Goal: Task Accomplishment & Management: Complete application form

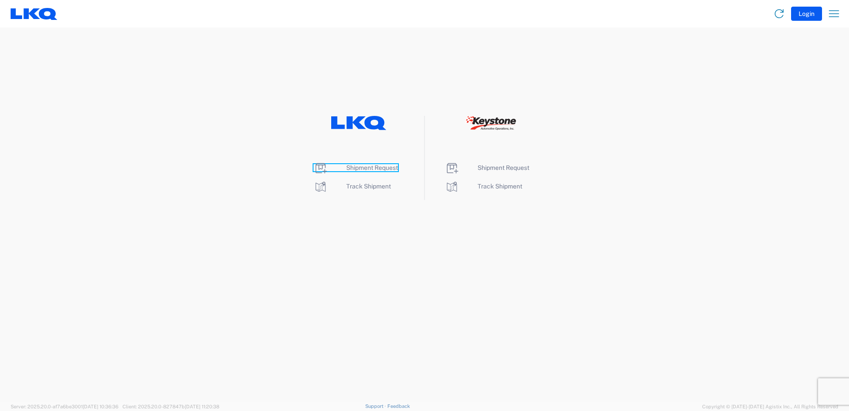
click at [370, 166] on span "Shipment Request" at bounding box center [372, 167] width 52 height 7
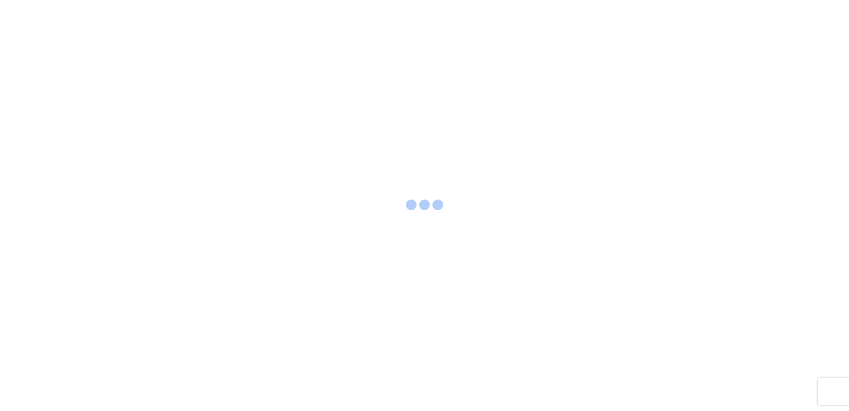
select select "FULL"
select select "LBS"
select select "IN"
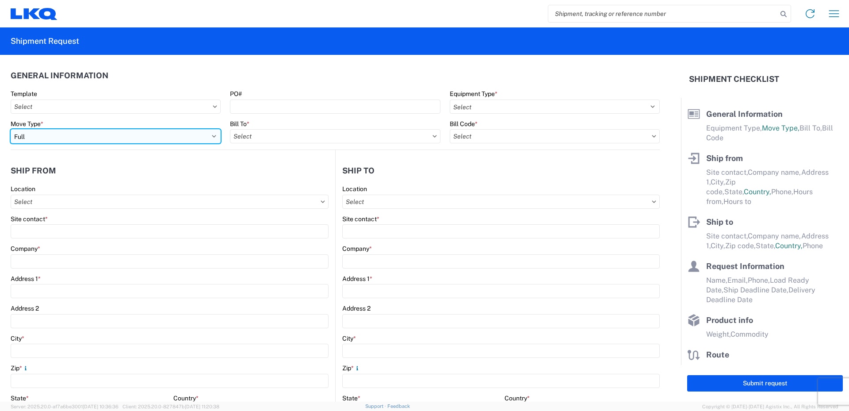
click at [207, 135] on select "Select Full Partial TL" at bounding box center [116, 136] width 210 height 14
click at [11, 129] on select "Select Full Partial TL" at bounding box center [116, 136] width 210 height 14
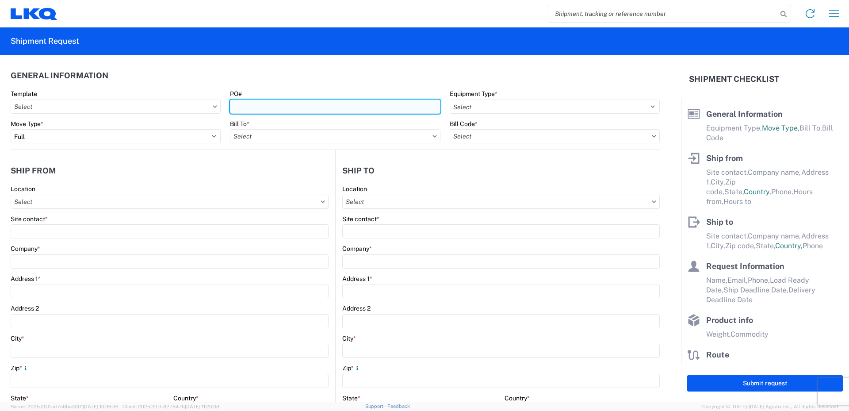
click at [259, 106] on input "PO#" at bounding box center [335, 106] width 210 height 14
click at [240, 106] on input "PO#" at bounding box center [335, 106] width 210 height 14
type input "52026198-1"
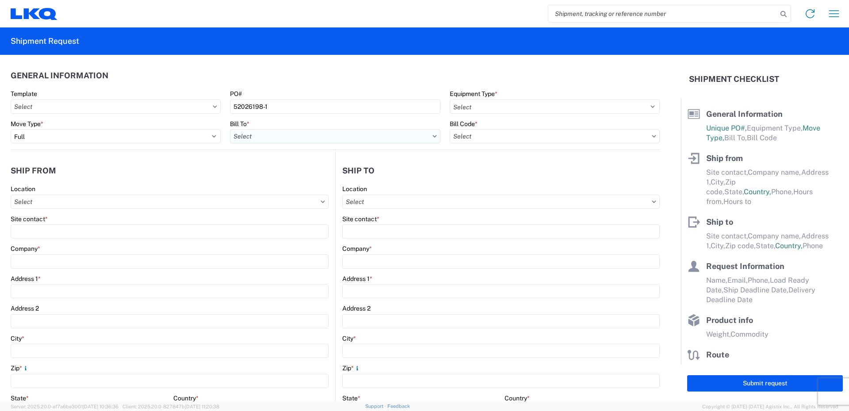
click at [274, 133] on input "text" at bounding box center [335, 136] width 210 height 14
type input "520"
click at [271, 177] on div "3520 - Grand Prairie" at bounding box center [307, 175] width 155 height 14
type input "3520 - Grand Prairie"
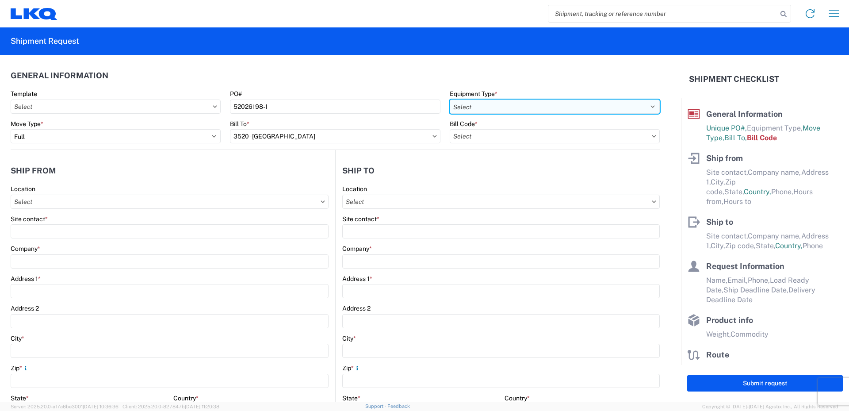
click at [481, 108] on select "Select 53’ Dry Van Flatbed Dropdeck (van) Lowboy (flatbed) Rail" at bounding box center [554, 106] width 210 height 14
select select "STDV"
click at [449, 99] on select "Select 53’ Dry Van Flatbed Dropdeck (van) Lowboy (flatbed) Rail" at bounding box center [554, 106] width 210 height 14
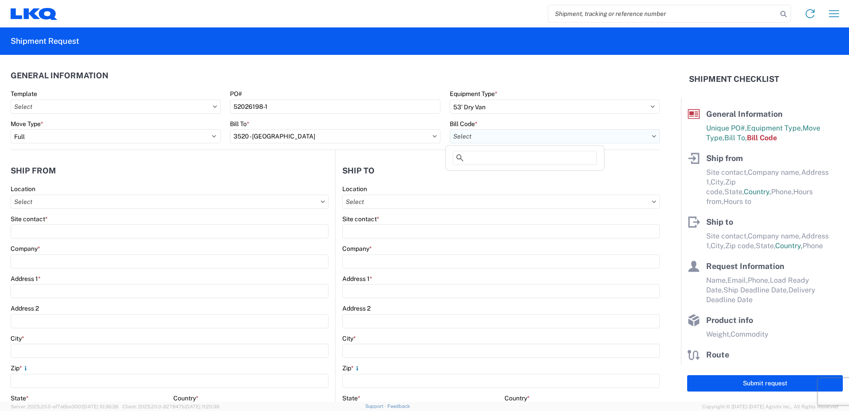
click at [474, 137] on input "text" at bounding box center [554, 136] width 210 height 14
click at [479, 188] on div "3520-6300-66000-0000 - 3520 Freight Out" at bounding box center [524, 190] width 155 height 14
type input "3520-6300-66000-0000 - 3520 Freight Out"
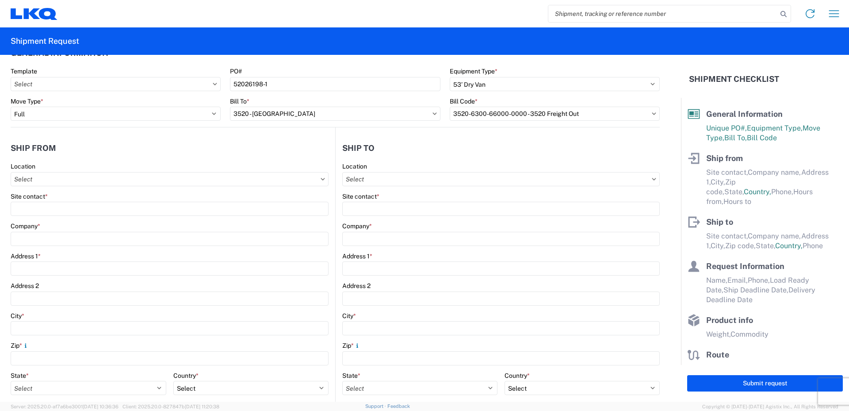
scroll to position [44, 0]
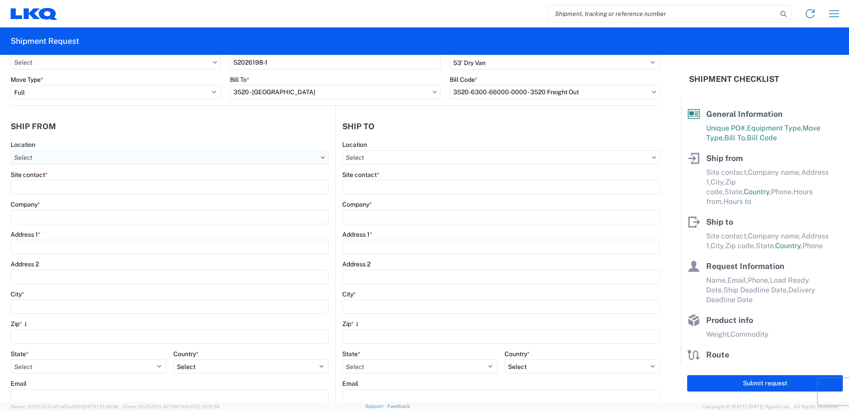
click at [49, 157] on input "text" at bounding box center [170, 157] width 318 height 14
type input "520"
click at [51, 198] on div "3520 - Grand Prairie" at bounding box center [90, 197] width 155 height 14
type input "3520 - Grand Prairie"
type input "FinishMaster Grand Prairie"
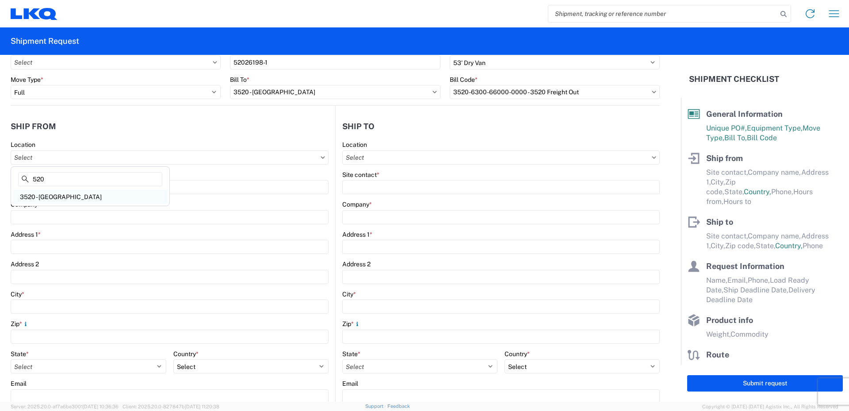
type input "4003 Grand Lakes Way"
type input "Suite 200"
type input "Grand Prairie"
type input "75050"
select select "TX"
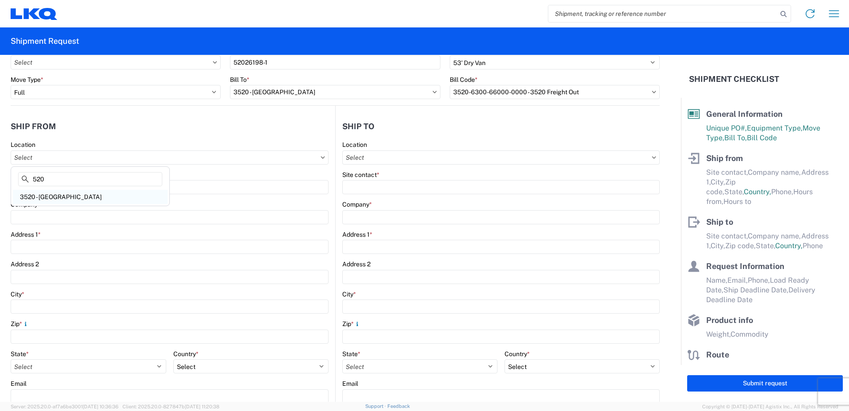
select select "US"
type input "08:00"
type input "14:00"
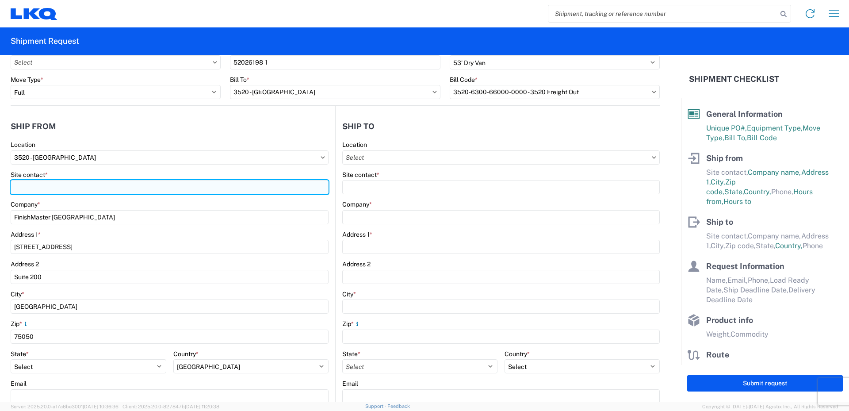
click at [34, 188] on input "Site contact *" at bounding box center [170, 187] width 318 height 14
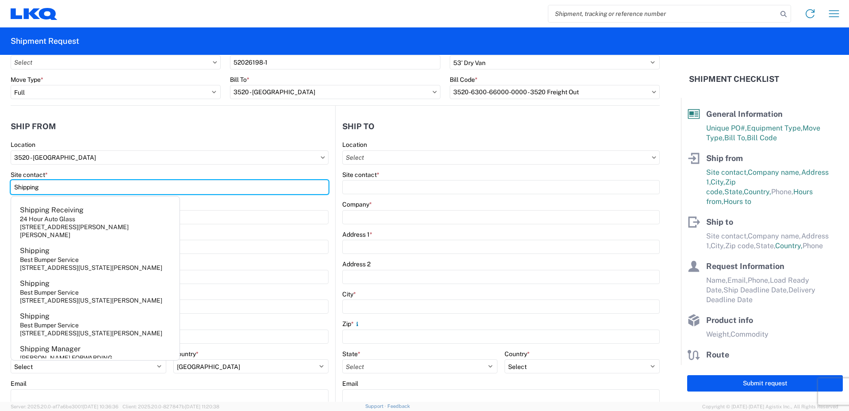
type input "Shipping"
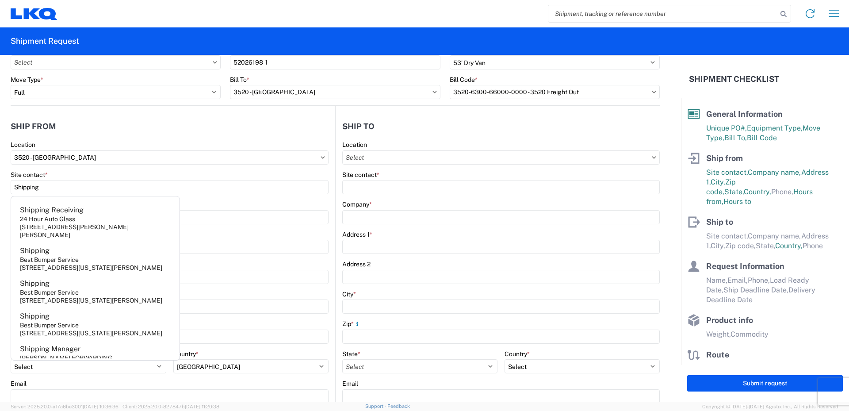
click at [71, 170] on agx-form-control-wrapper-v2 "Location 3520 - Grand Prairie" at bounding box center [170, 156] width 318 height 30
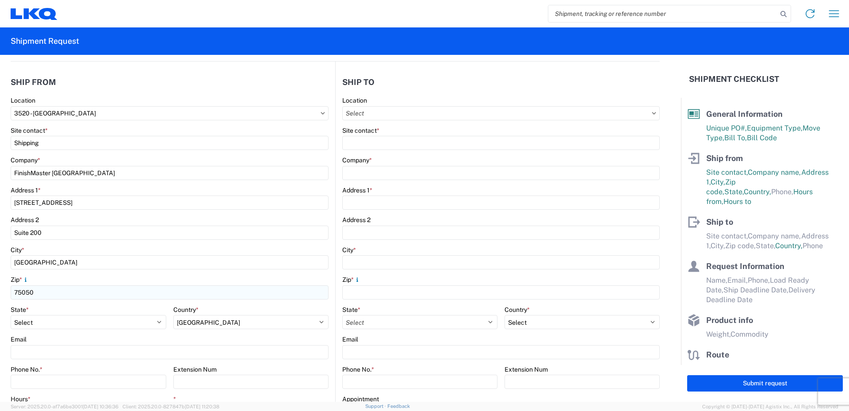
scroll to position [133, 0]
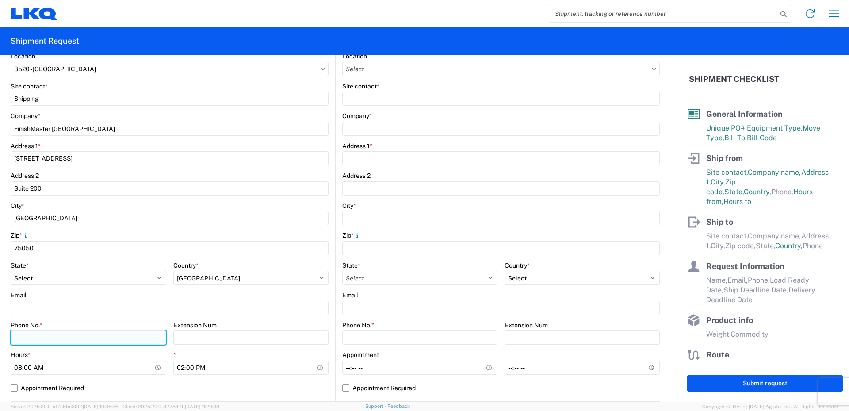
click at [36, 337] on input "Phone No. *" at bounding box center [89, 337] width 156 height 14
type input "469-540-7041"
click at [138, 324] on div "Phone No. *" at bounding box center [89, 325] width 156 height 8
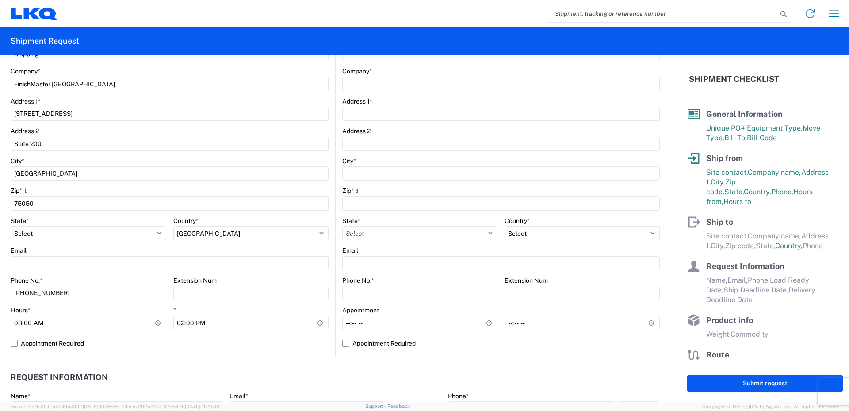
scroll to position [221, 0]
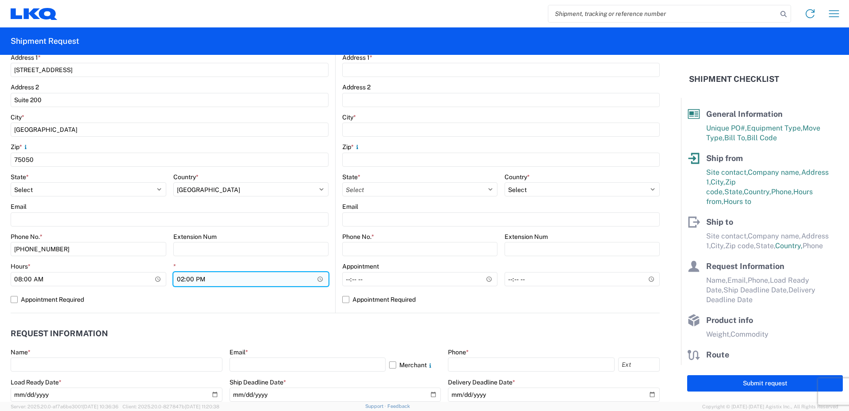
click at [181, 281] on input "14:00" at bounding box center [251, 279] width 156 height 14
type input "18:00"
click at [281, 262] on agx-form-control-wrapper-v2 "Extension Num" at bounding box center [251, 247] width 156 height 30
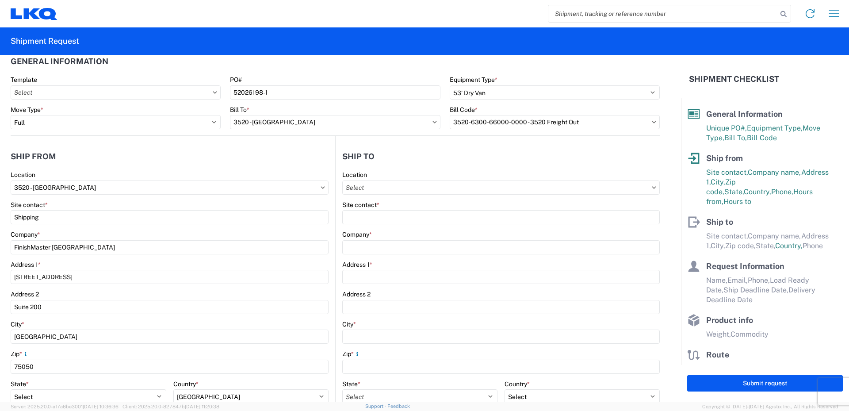
scroll to position [0, 0]
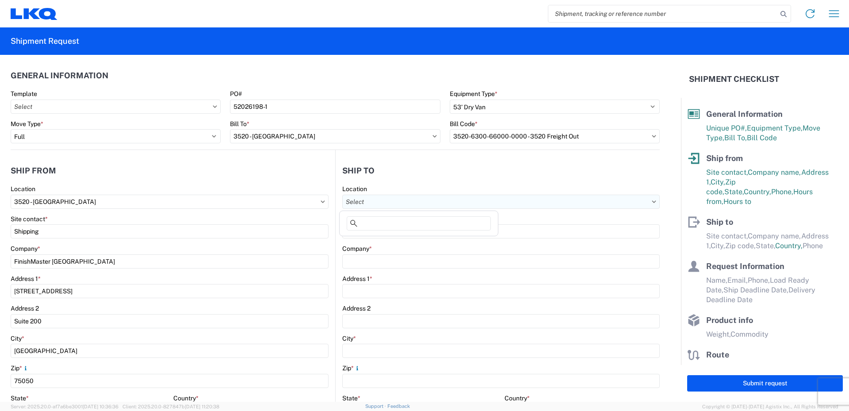
click at [367, 202] on input "text" at bounding box center [500, 201] width 317 height 14
type input "021"
click at [373, 238] on div "3021 - Kansas City MO" at bounding box center [418, 241] width 155 height 14
type input "3021 - Kansas City MO"
type input "LKQ Corporation"
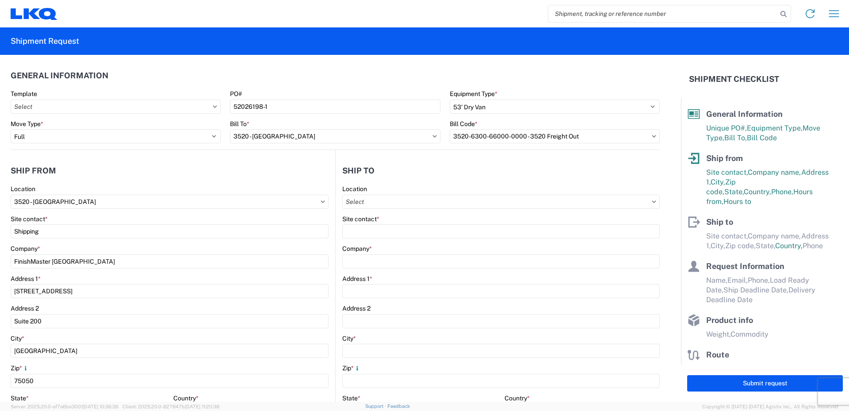
type input "24550 West 43rd Street"
type input "Suite 100"
type input "Shawnee"
type input "66226"
select select "US"
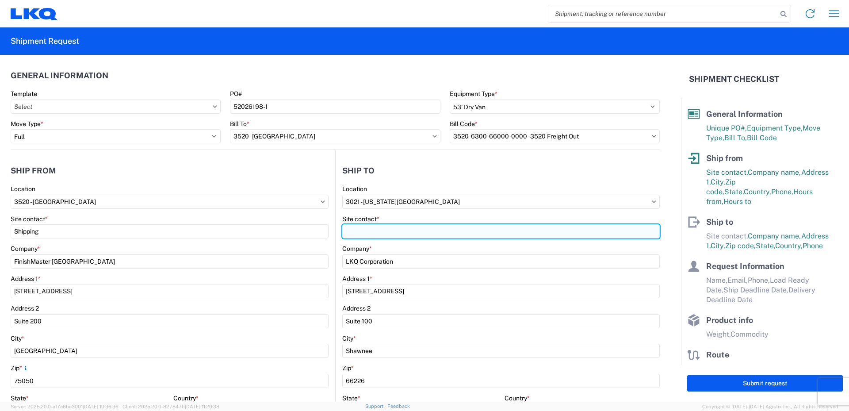
click at [366, 231] on input "Site contact *" at bounding box center [500, 231] width 317 height 14
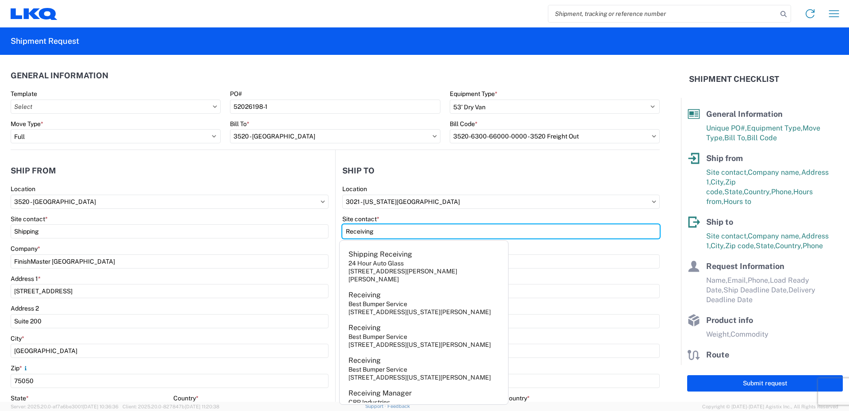
type input "Receiving"
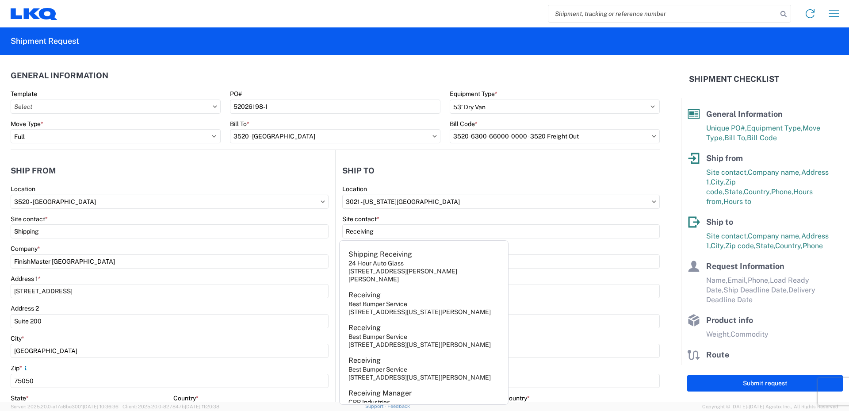
click at [409, 213] on agx-form-control-wrapper-v2 "Location 3021 - Kansas City MO" at bounding box center [500, 200] width 317 height 30
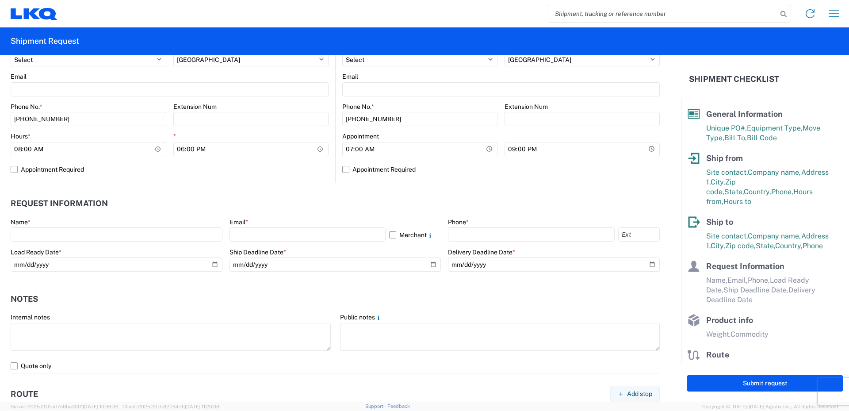
scroll to position [354, 0]
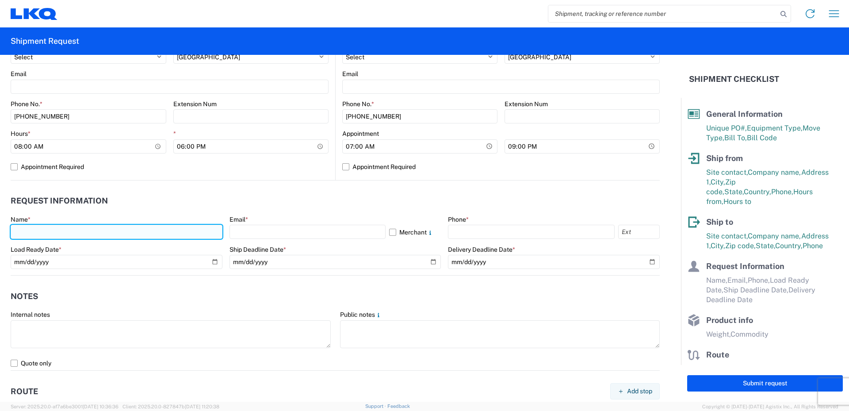
click at [31, 232] on input "text" at bounding box center [117, 232] width 212 height 14
type input "Brande Compton"
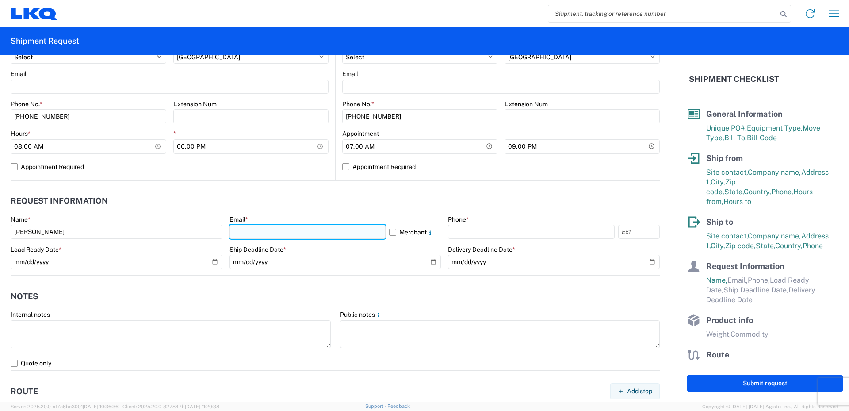
click at [251, 232] on input "text" at bounding box center [307, 232] width 156 height 14
type input "bxcompton@lkqcorp.com"
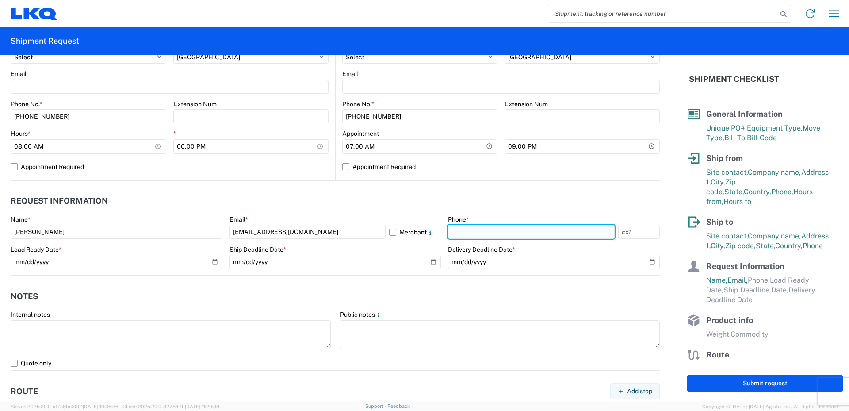
click at [468, 230] on input "text" at bounding box center [531, 232] width 167 height 14
type input "469-540-7041"
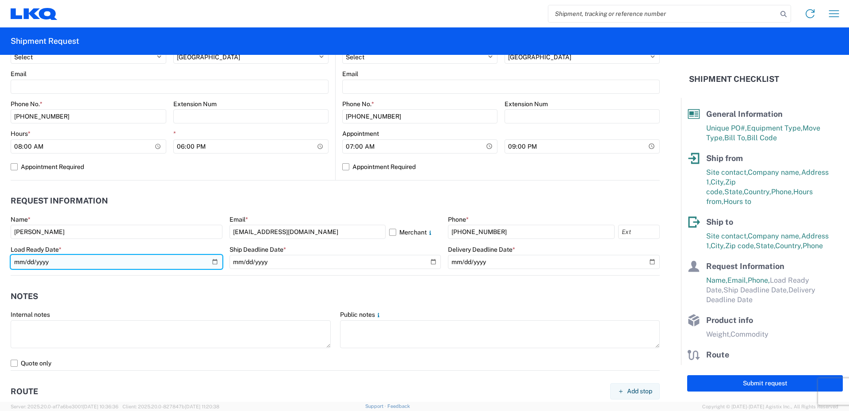
click at [212, 263] on input "date" at bounding box center [117, 262] width 212 height 14
type input "2025-10-01"
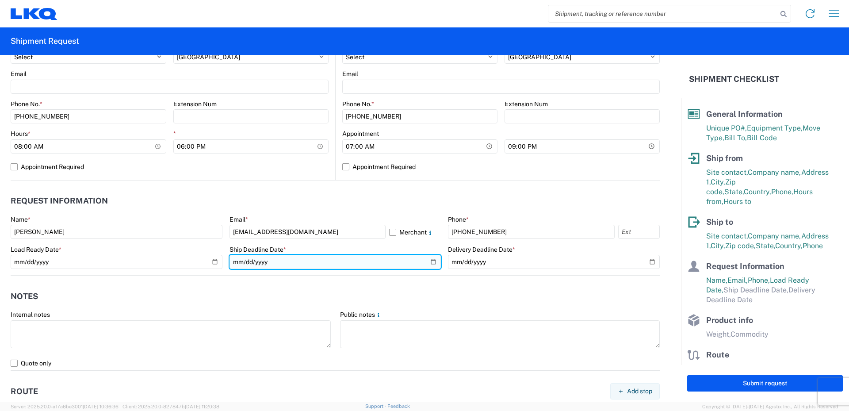
click at [429, 261] on input "date" at bounding box center [335, 262] width 212 height 14
type input "2025-10-01"
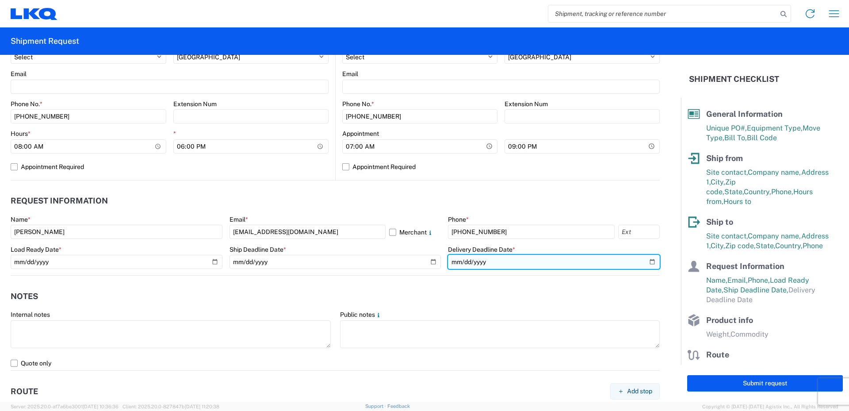
click at [534, 260] on input "date" at bounding box center [554, 262] width 212 height 14
click at [643, 262] on input "date" at bounding box center [554, 262] width 212 height 14
type input "2025-10-02"
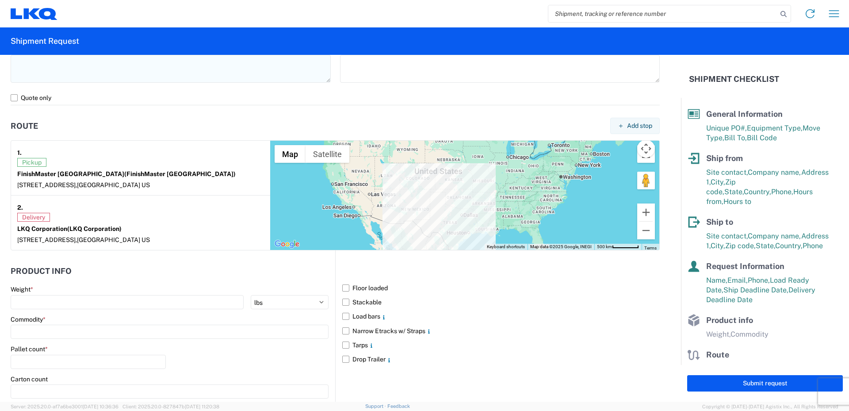
scroll to position [663, 0]
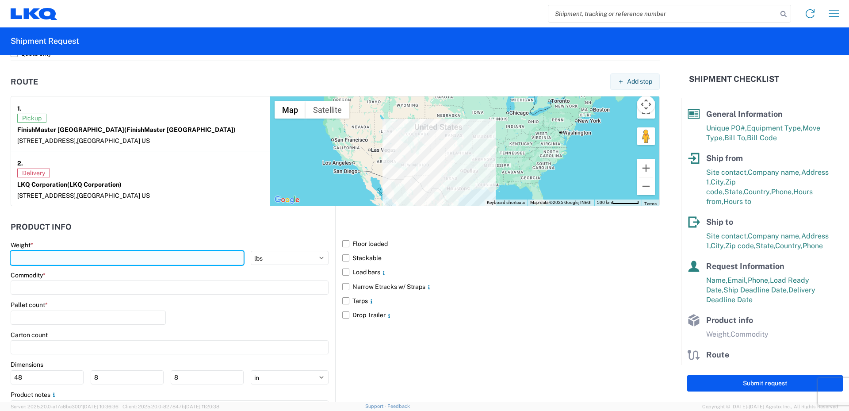
click at [48, 258] on input "number" at bounding box center [127, 258] width 233 height 14
type input "28800"
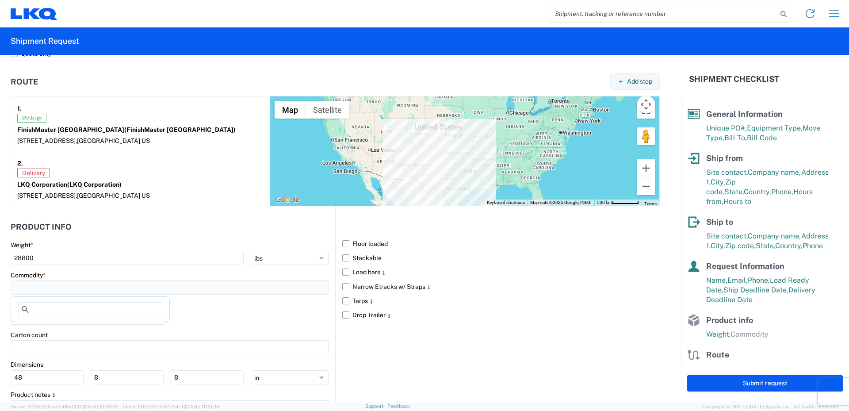
click at [50, 287] on input at bounding box center [170, 287] width 318 height 14
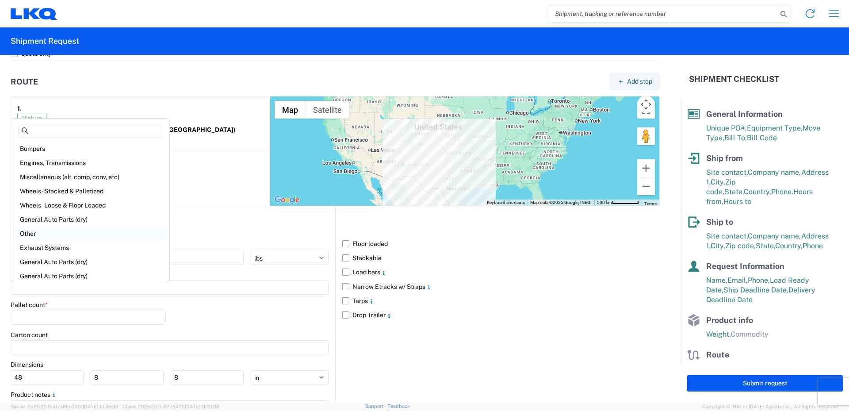
click at [31, 234] on div "Other" at bounding box center [90, 233] width 155 height 14
type input "Other"
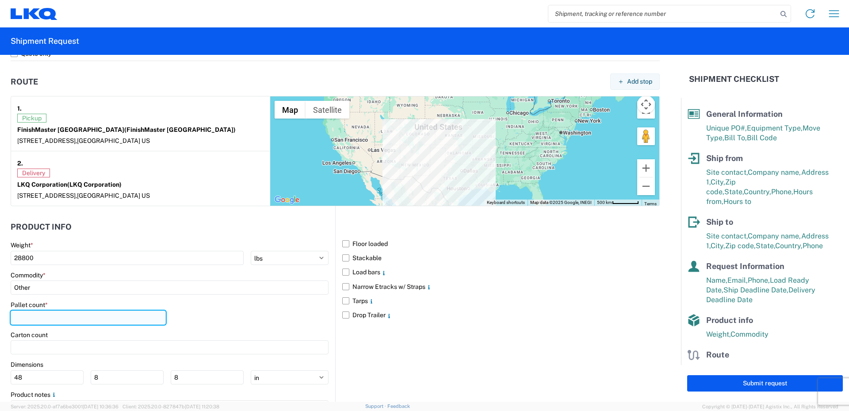
click at [30, 316] on input "number" at bounding box center [88, 317] width 155 height 14
type input "23"
click at [70, 334] on div "Carton count" at bounding box center [170, 335] width 318 height 8
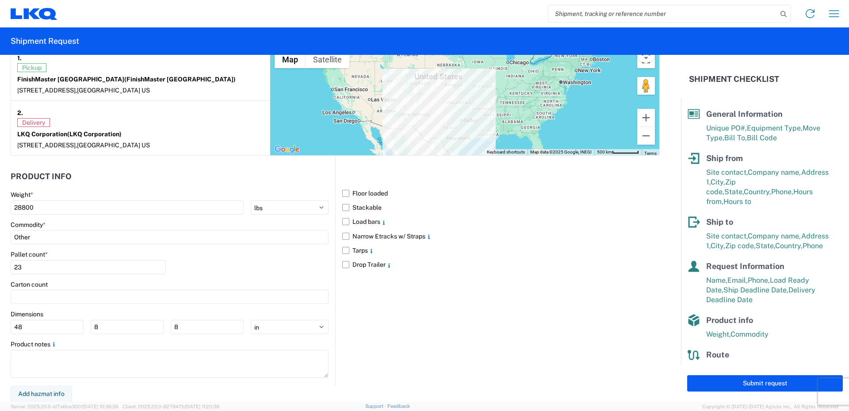
scroll to position [714, 0]
click at [44, 392] on button "Add hazmat info" at bounding box center [41, 393] width 61 height 16
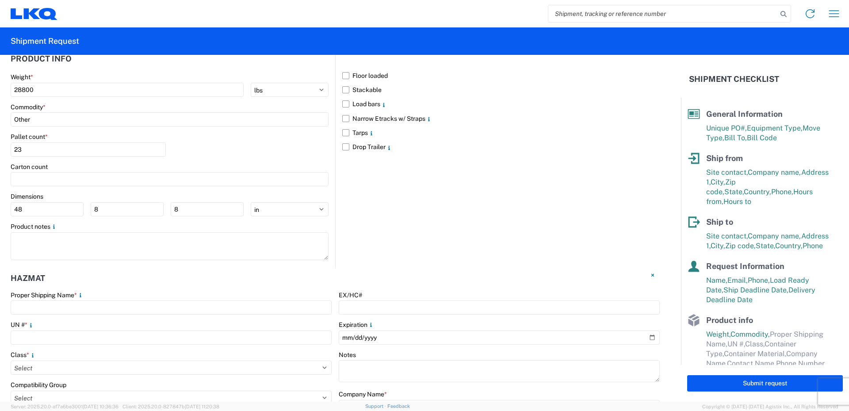
scroll to position [846, 0]
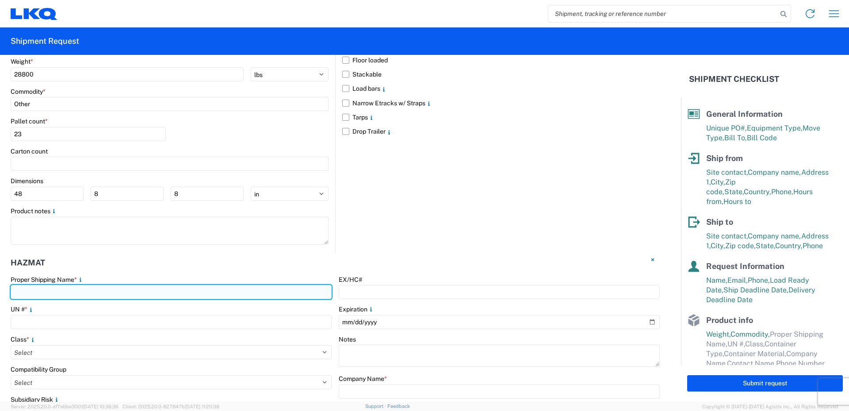
click at [42, 292] on input "text" at bounding box center [171, 292] width 321 height 14
type input "Paint"
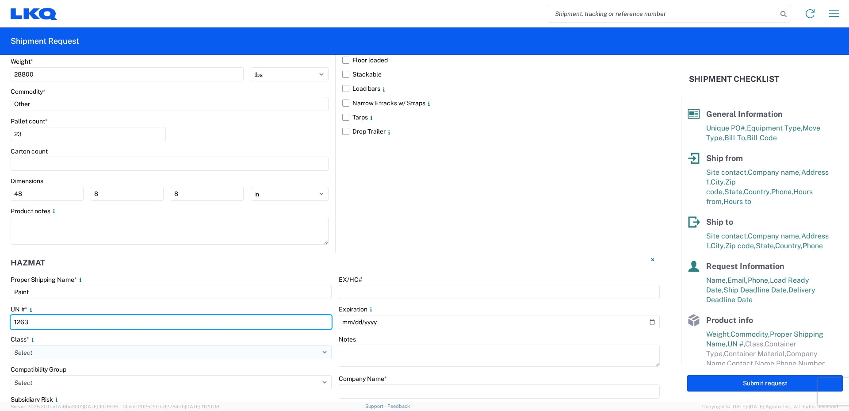
type input "1263"
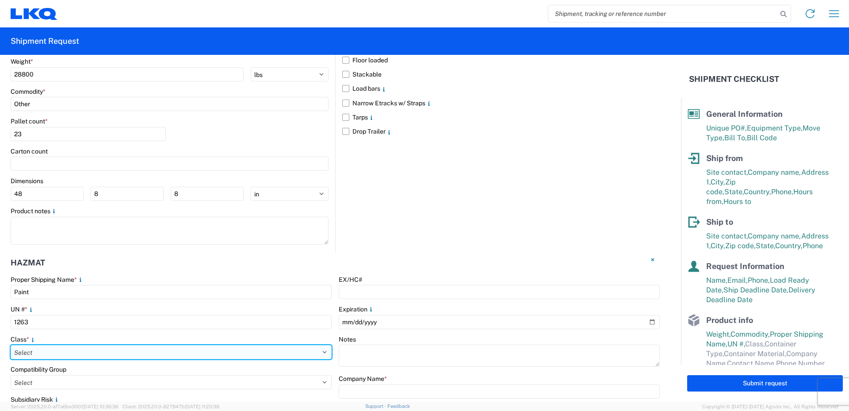
click at [43, 352] on select "Select 1 Explosive 1.1 Explosive 1.2 Explosive 1.3 Explosive 1.4 Explosive 1.5 …" at bounding box center [171, 352] width 321 height 14
select select "3 Flammable Liquid"
click at [11, 345] on select "Select 1 Explosive 1.1 Explosive 1.2 Explosive 1.3 Explosive 1.4 Explosive 1.5 …" at bounding box center [171, 352] width 321 height 14
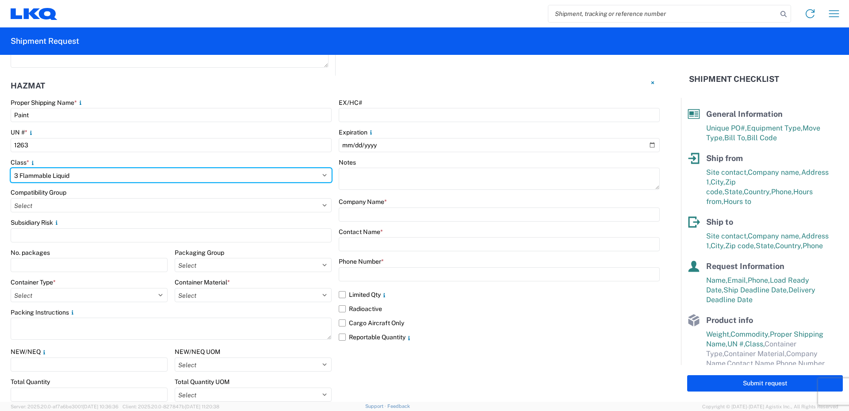
scroll to position [1059, 0]
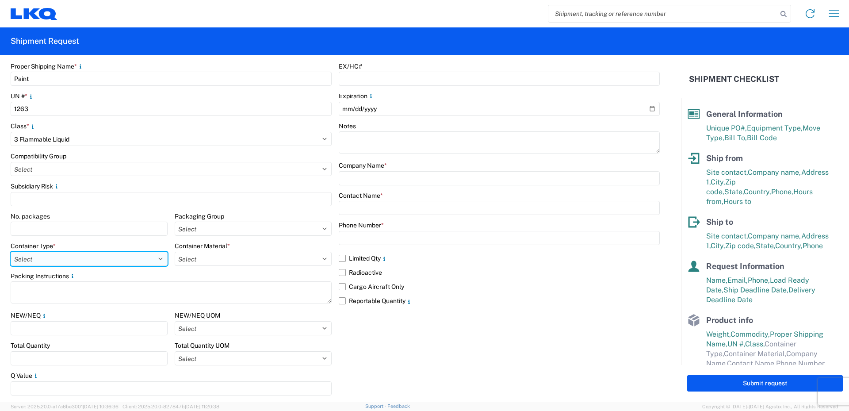
click at [92, 257] on select "Select 5 - Bags 4 - Boxes 6 - Composite Packaging 1 - Drums 3 - Jerricans None …" at bounding box center [89, 258] width 157 height 14
select select "BOXES"
click at [11, 251] on select "Select 5 - Bags 4 - Boxes 6 - Composite Packaging 1 - Drums 3 - Jerricans None …" at bounding box center [89, 258] width 157 height 14
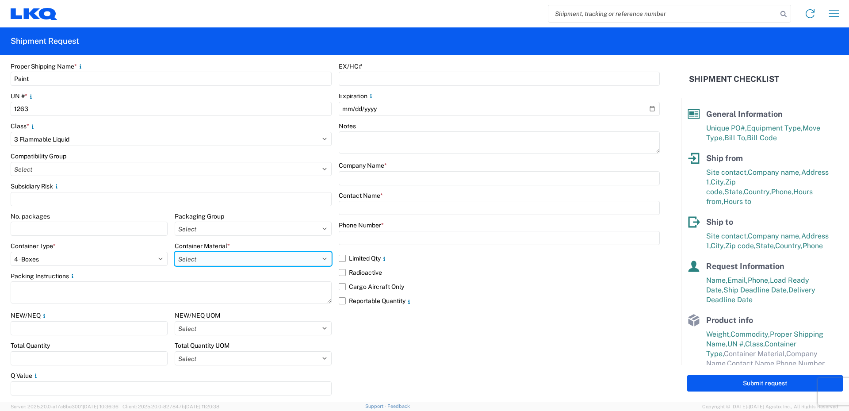
click at [221, 257] on select "Select B - Aluminum G - Fiberboard P - Glass, porcelain or stoneware (not used …" at bounding box center [253, 258] width 157 height 14
select select "PAPER_MULTI"
click at [175, 251] on select "Select B - Aluminum G - Fiberboard P - Glass, porcelain or stoneware (not used …" at bounding box center [253, 258] width 157 height 14
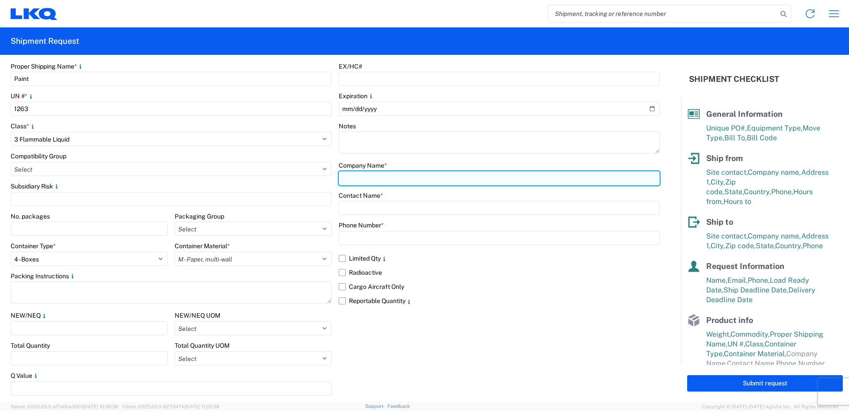
click at [357, 178] on input "text" at bounding box center [499, 178] width 321 height 14
type input "LKQ/FinishMaster"
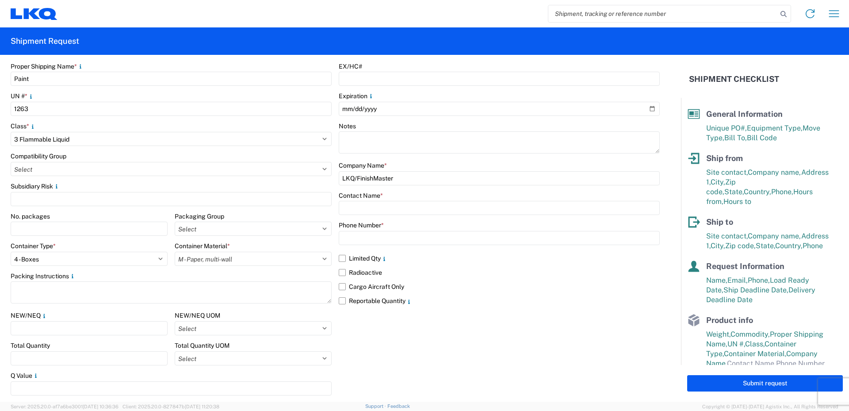
click at [408, 162] on div "Company Name *" at bounding box center [499, 165] width 321 height 8
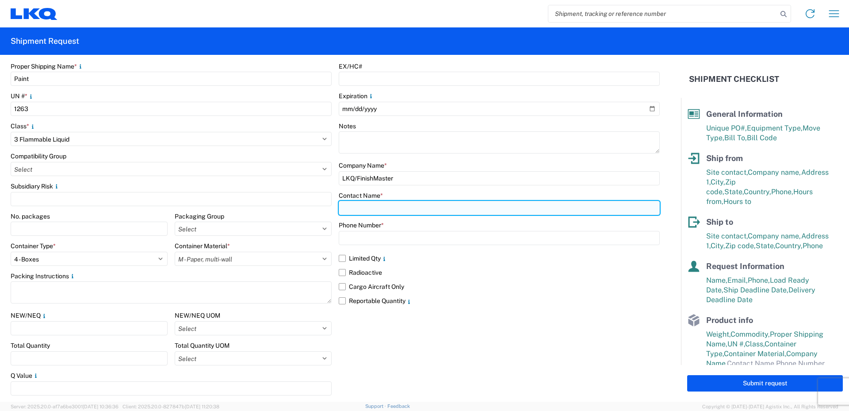
click at [349, 207] on input "text" at bounding box center [499, 208] width 321 height 14
type input "Brande Compton"
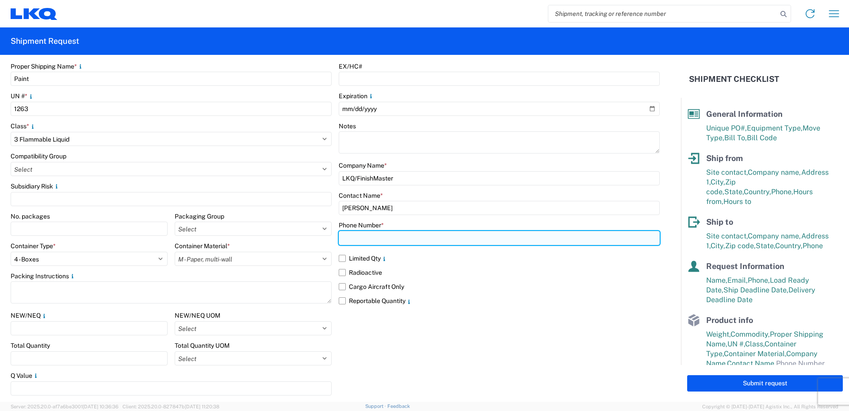
click at [352, 237] on input "text" at bounding box center [499, 238] width 321 height 14
type input "469-540-7041"
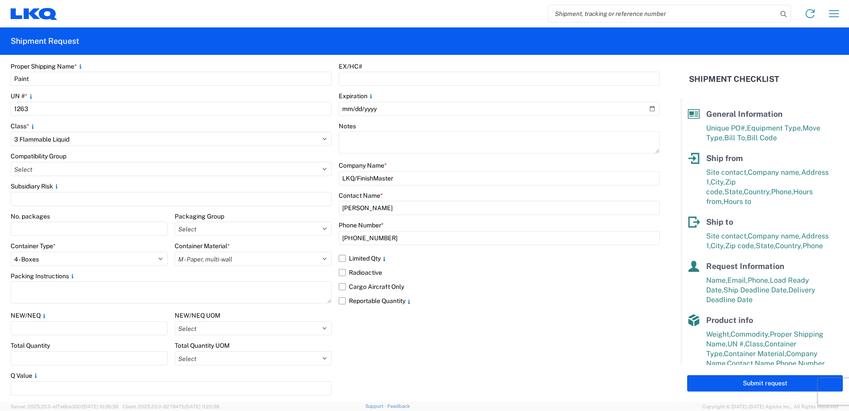
click at [340, 256] on label "Limited Qty" at bounding box center [499, 258] width 321 height 14
click at [0, 0] on input "Limited Qty" at bounding box center [0, 0] width 0 height 0
click at [340, 299] on label "Reportable Quantity" at bounding box center [499, 300] width 321 height 14
click at [0, 0] on input "Reportable Quantity" at bounding box center [0, 0] width 0 height 0
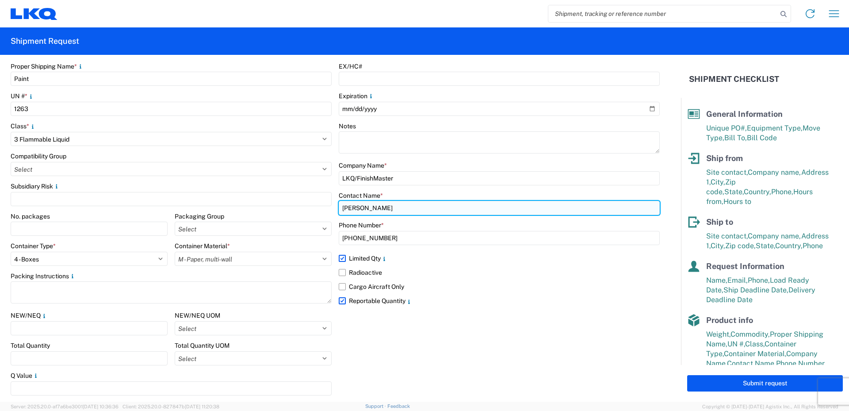
click at [401, 208] on input "Brande Compton" at bounding box center [499, 208] width 321 height 14
type input "B"
type input "Brande Compton"
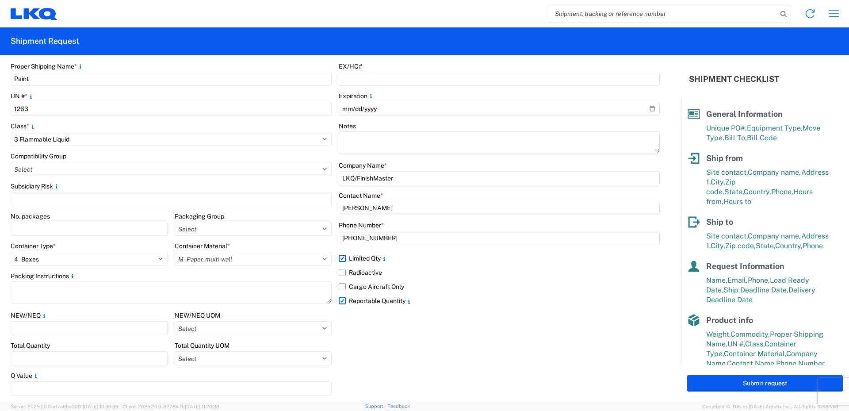
click at [400, 221] on div "EX/HC# Expiration Notes Company Name * LKQ/FinishMaster Contact Name * Brande C…" at bounding box center [499, 231] width 321 height 339
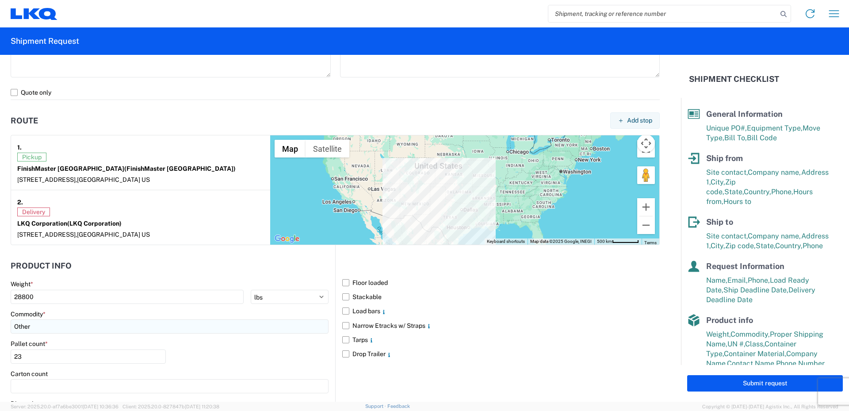
scroll to position [529, 0]
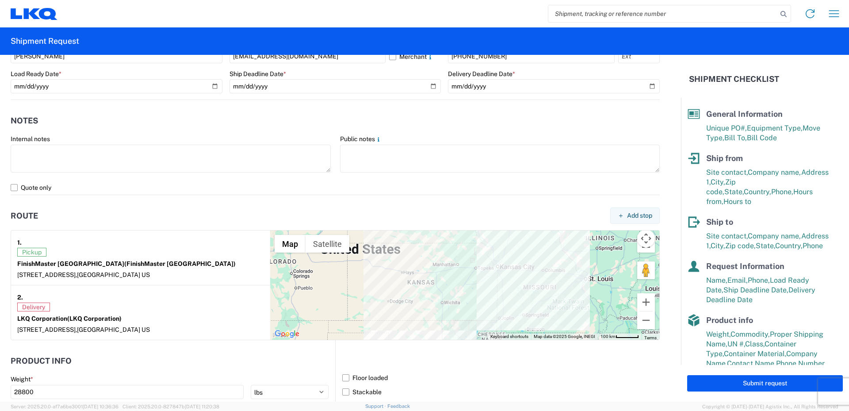
drag, startPoint x: 502, startPoint y: 266, endPoint x: 407, endPoint y: 349, distance: 125.9
click at [407, 349] on form "General Information Template PO# 52026198-1 Equipment Type * Select 53’ Dry Van…" at bounding box center [340, 228] width 681 height 346
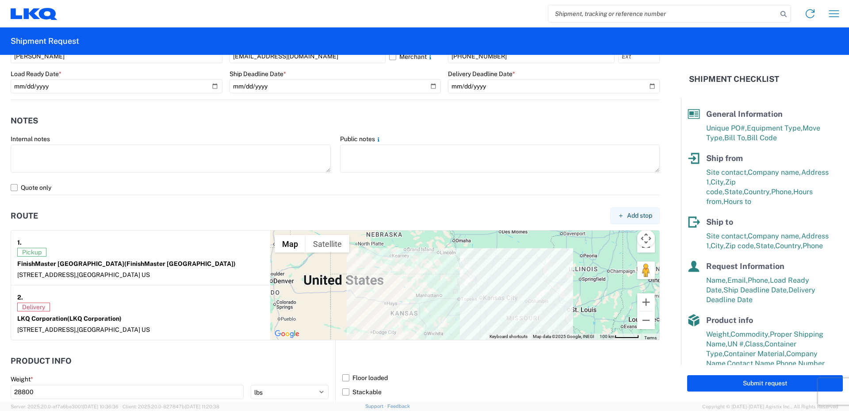
drag, startPoint x: 496, startPoint y: 281, endPoint x: 479, endPoint y: 313, distance: 36.0
click at [479, 313] on div at bounding box center [464, 284] width 389 height 109
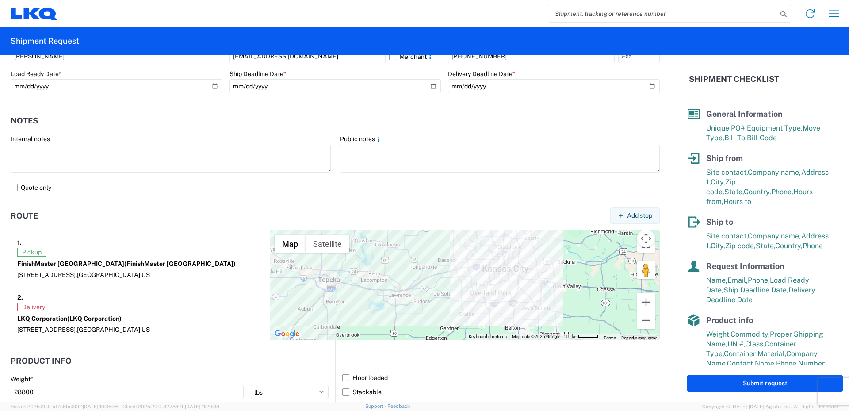
drag, startPoint x: 459, startPoint y: 285, endPoint x: 464, endPoint y: 311, distance: 26.4
click at [464, 311] on div at bounding box center [464, 284] width 389 height 109
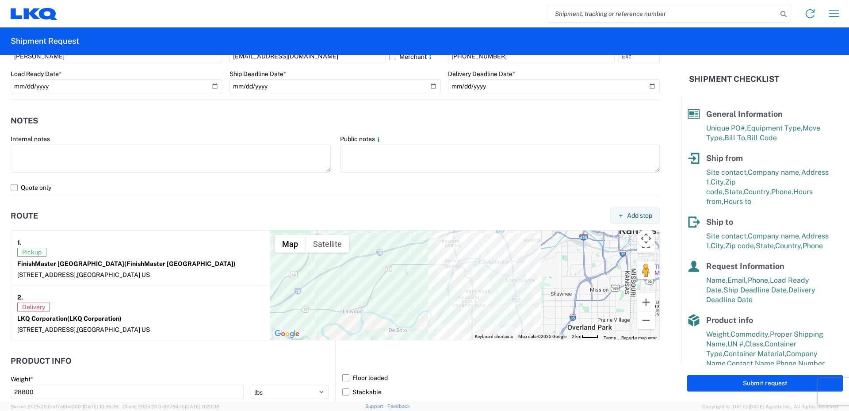
drag, startPoint x: 459, startPoint y: 263, endPoint x: 490, endPoint y: 322, distance: 66.4
click at [490, 322] on div at bounding box center [464, 284] width 389 height 109
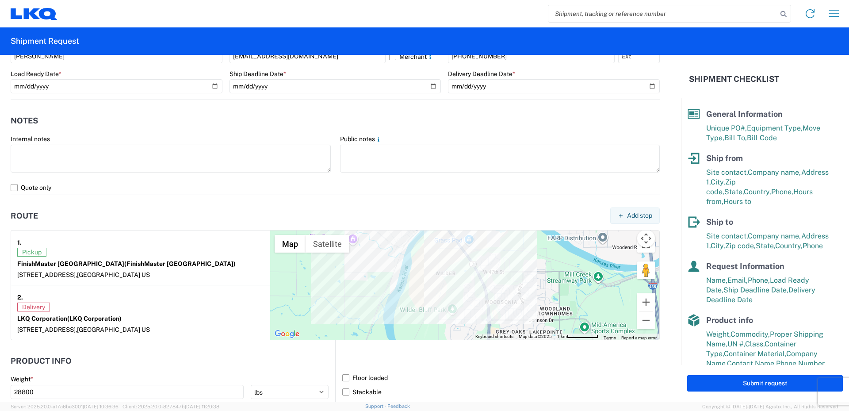
drag, startPoint x: 453, startPoint y: 271, endPoint x: 478, endPoint y: 279, distance: 26.4
click at [478, 279] on div at bounding box center [464, 284] width 389 height 109
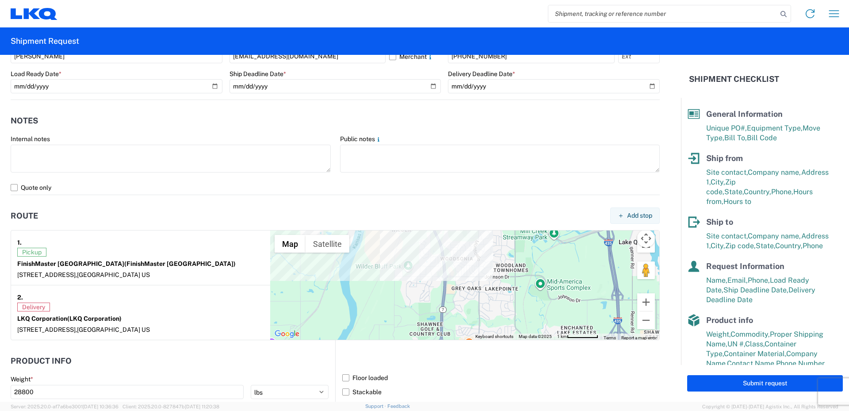
drag, startPoint x: 528, startPoint y: 297, endPoint x: 481, endPoint y: 250, distance: 65.9
click at [481, 250] on div at bounding box center [464, 284] width 389 height 109
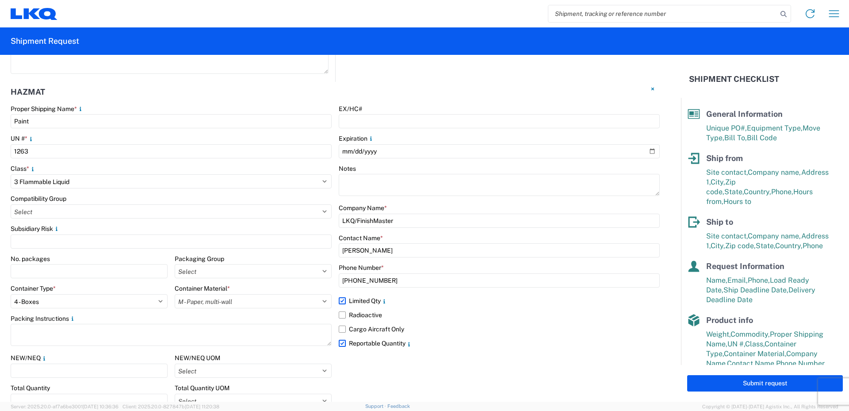
scroll to position [1059, 0]
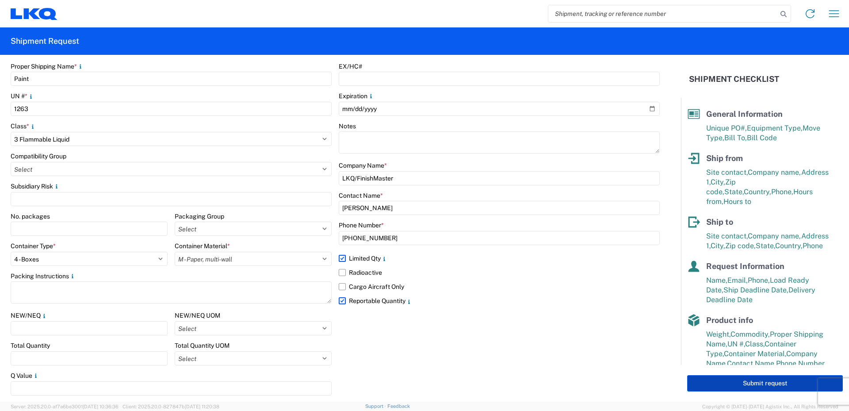
click at [761, 384] on button "Submit request" at bounding box center [765, 383] width 156 height 16
select select "US"
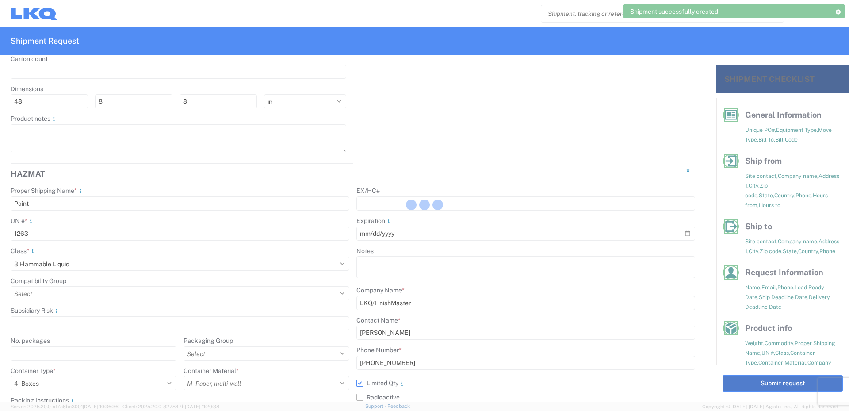
scroll to position [1118, 0]
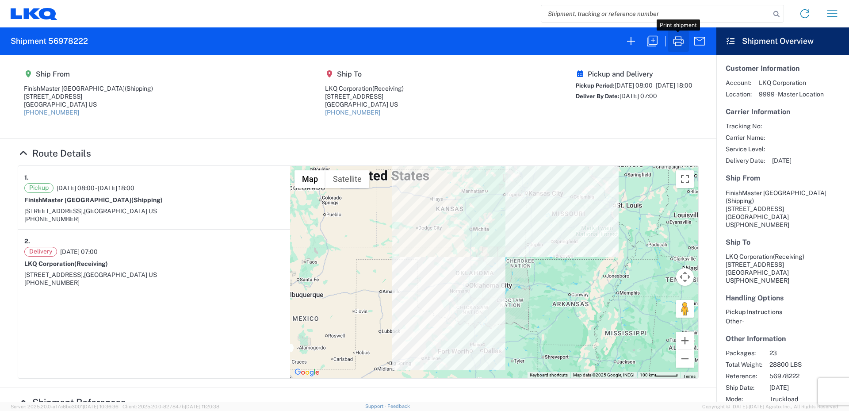
click at [677, 40] on icon "button" at bounding box center [678, 41] width 14 height 14
